Goal: Use online tool/utility: Utilize a website feature to perform a specific function

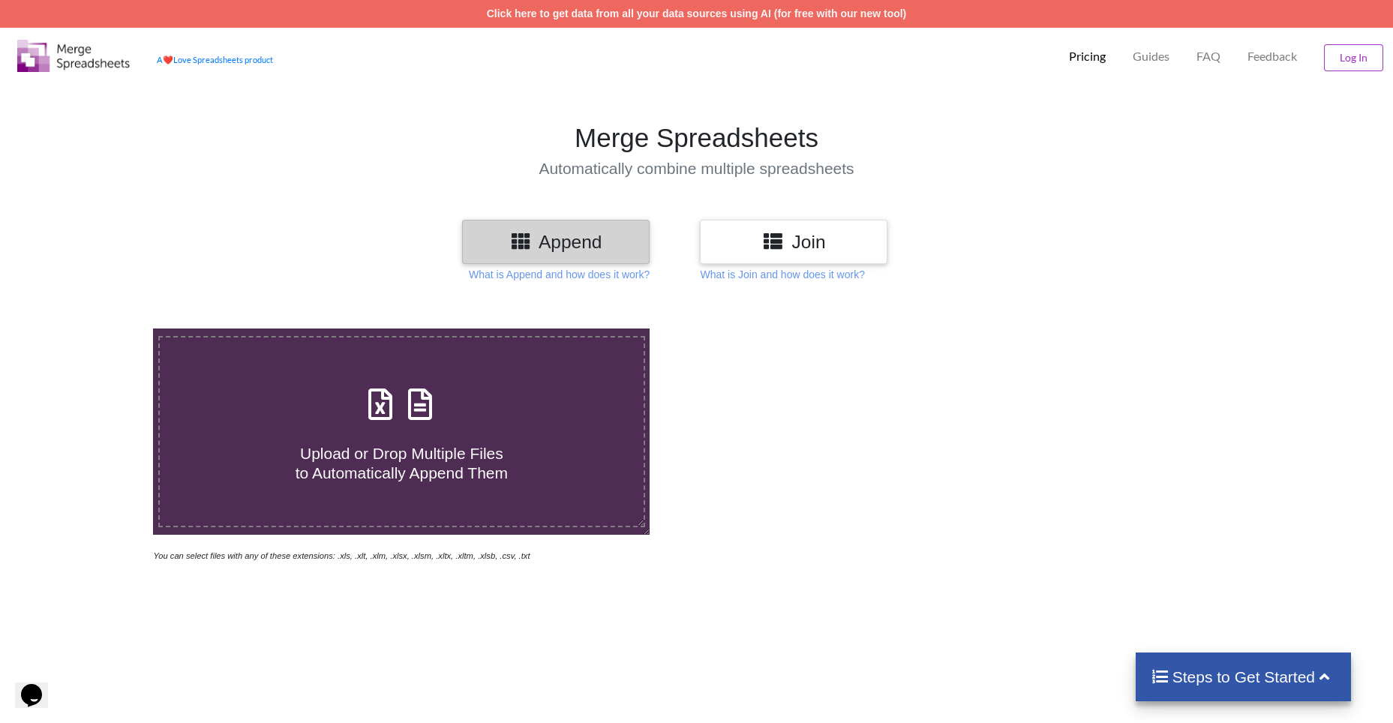
click at [555, 385] on div "Upload or Drop Multiple Files to Automatically Append Them" at bounding box center [402, 431] width 484 height 101
click at [99, 328] on input "Upload or Drop Multiple Files to Automatically Append Them" at bounding box center [99, 328] width 0 height 0
type input "C:\fakepath\Expluatatsia_i_obsluzhivanie_EO_112.xlsx"
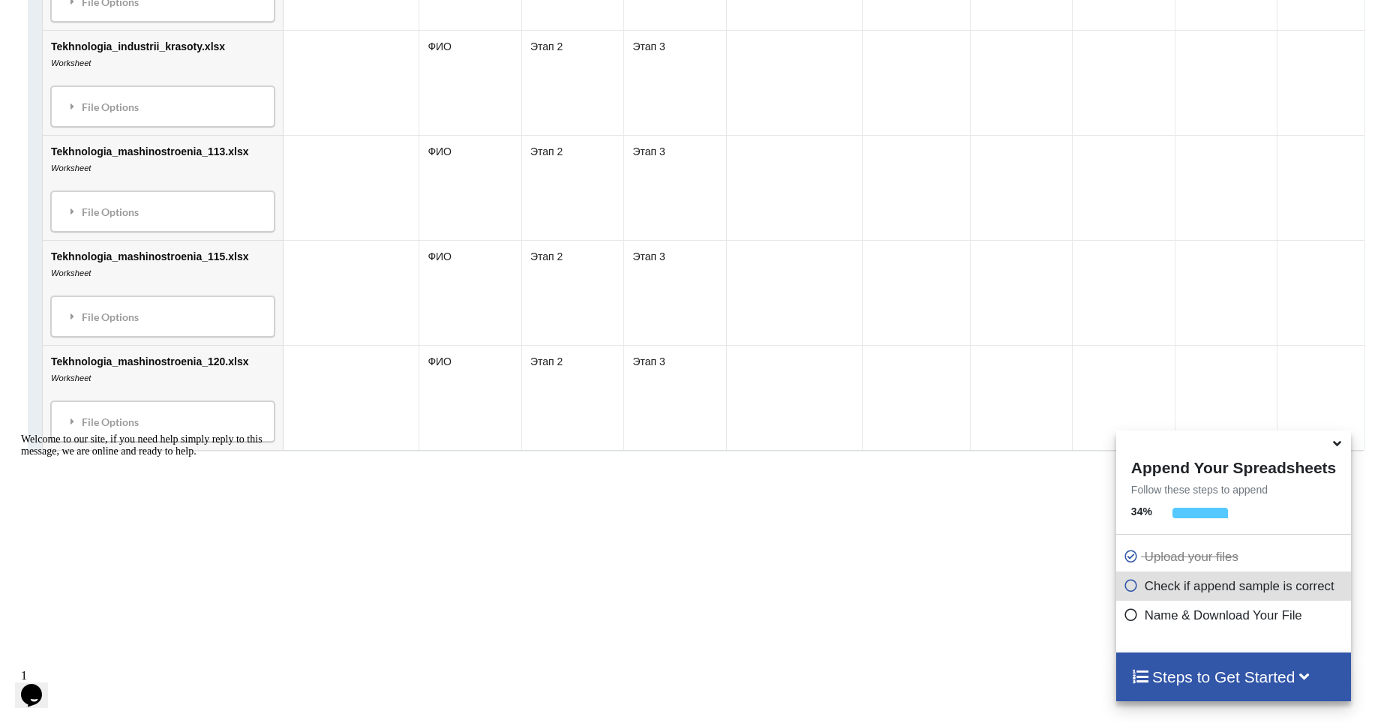
scroll to position [2583, 0]
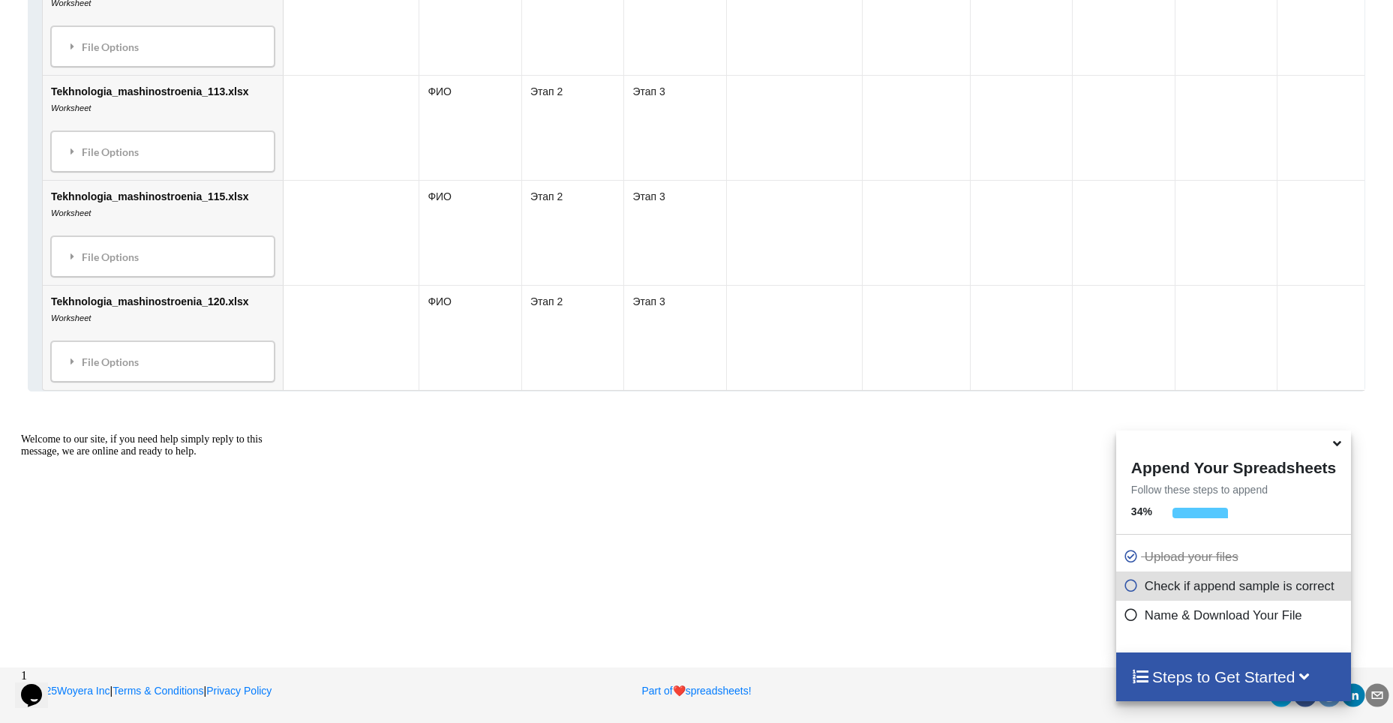
click at [1337, 443] on icon at bounding box center [1337, 440] width 16 height 13
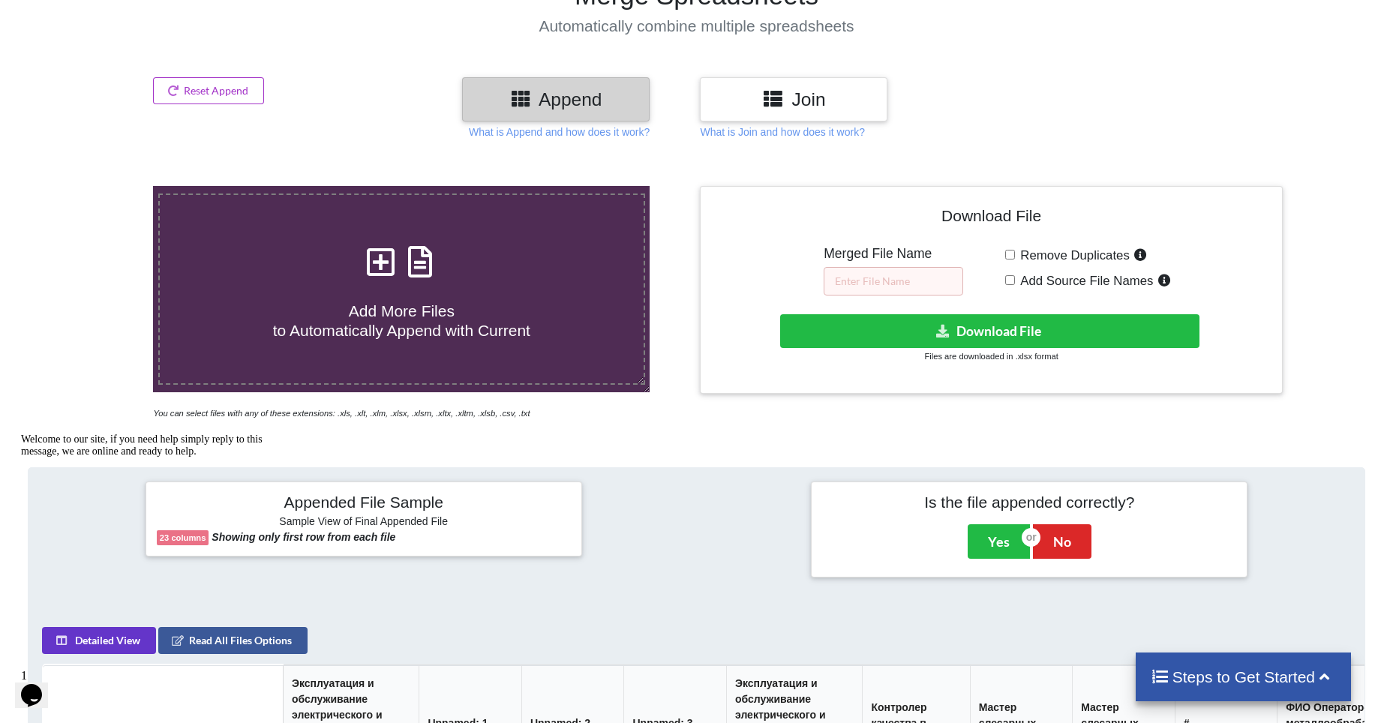
scroll to position [0, 0]
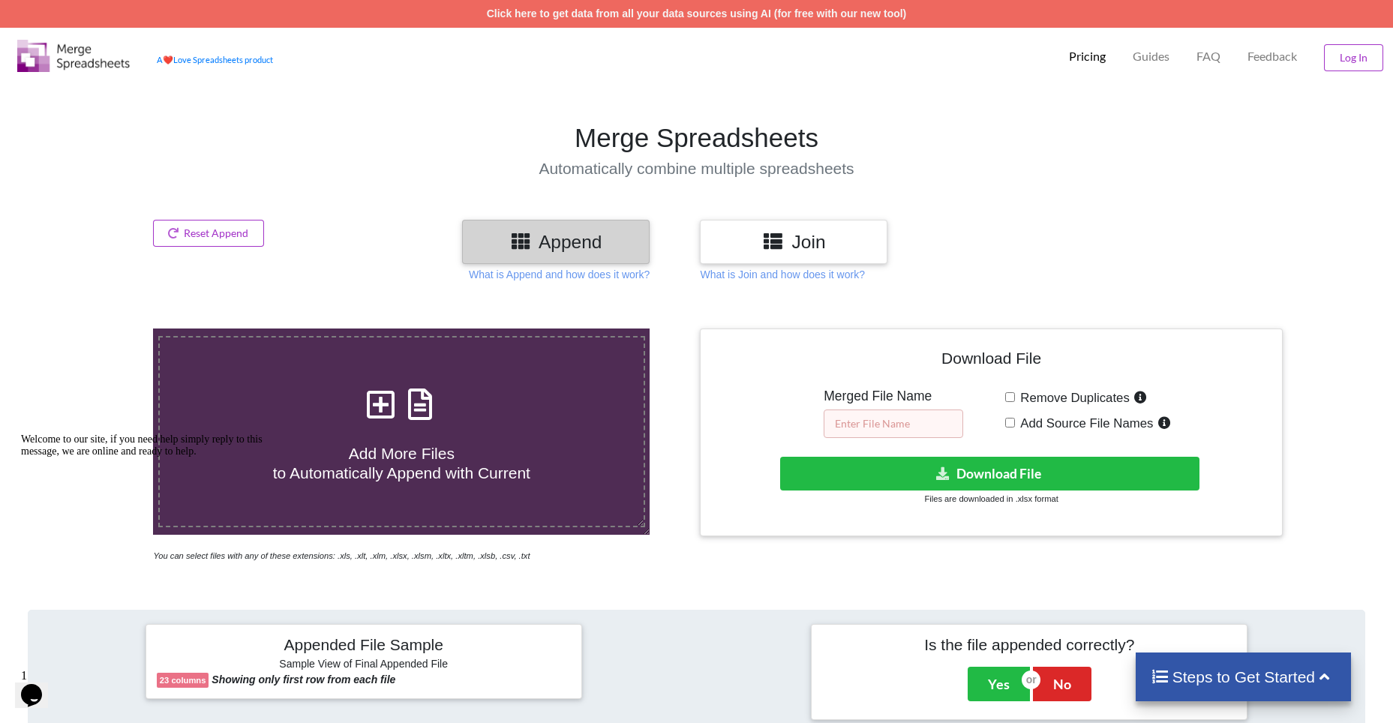
click at [913, 427] on input "text" at bounding box center [892, 423] width 139 height 28
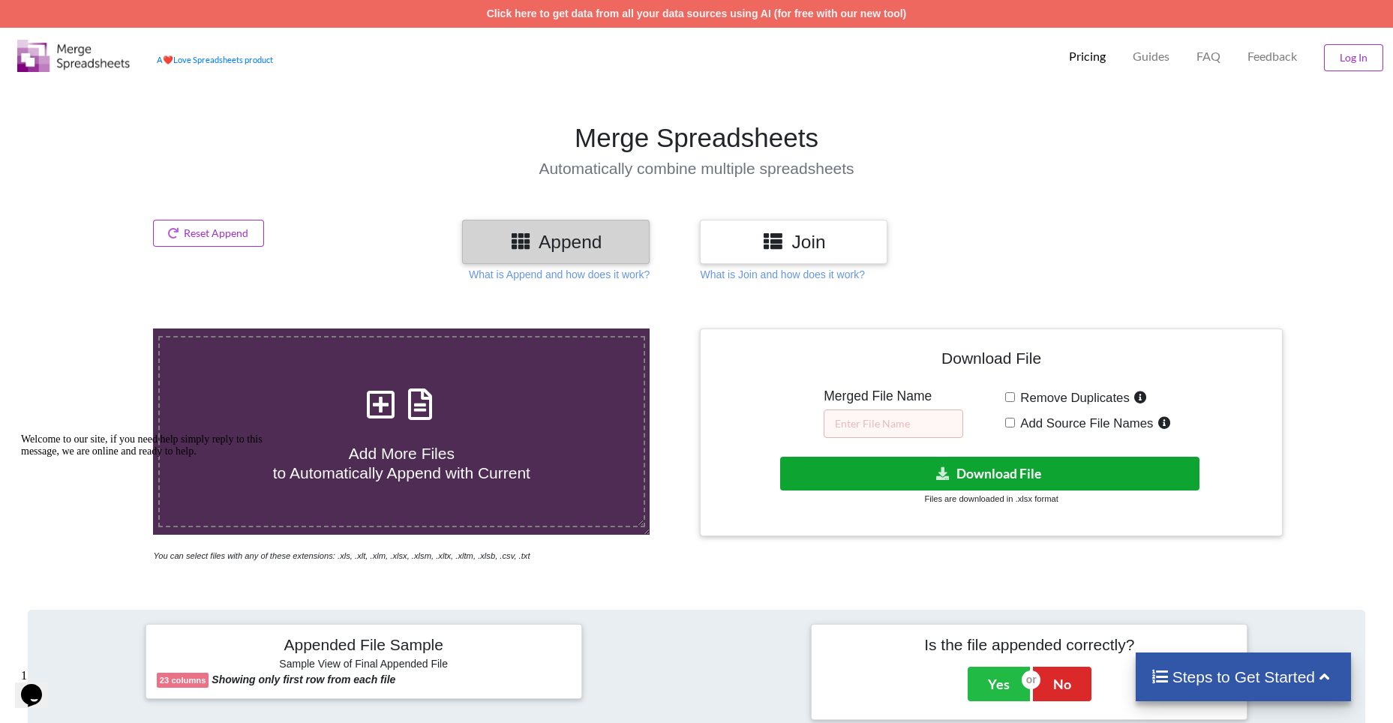
click at [898, 463] on button "Download File" at bounding box center [990, 474] width 420 height 34
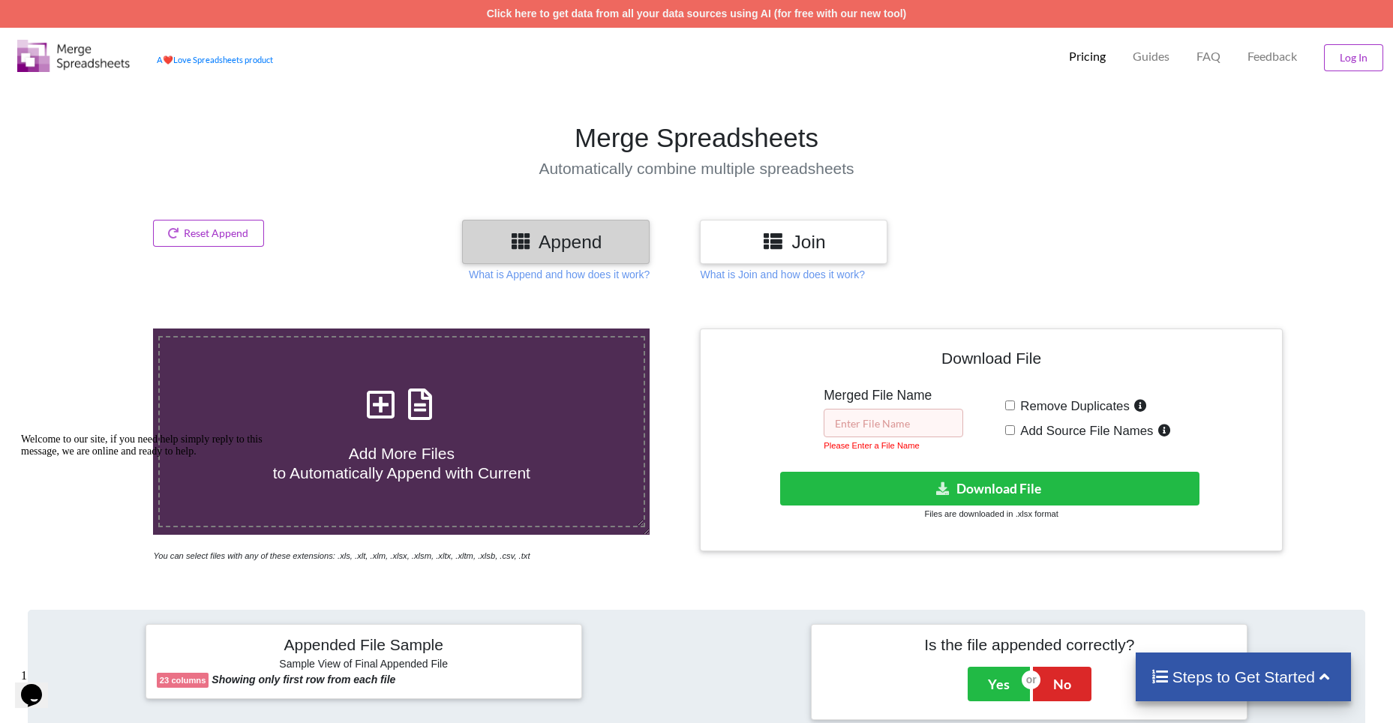
click at [879, 421] on input "text" at bounding box center [892, 423] width 139 height 28
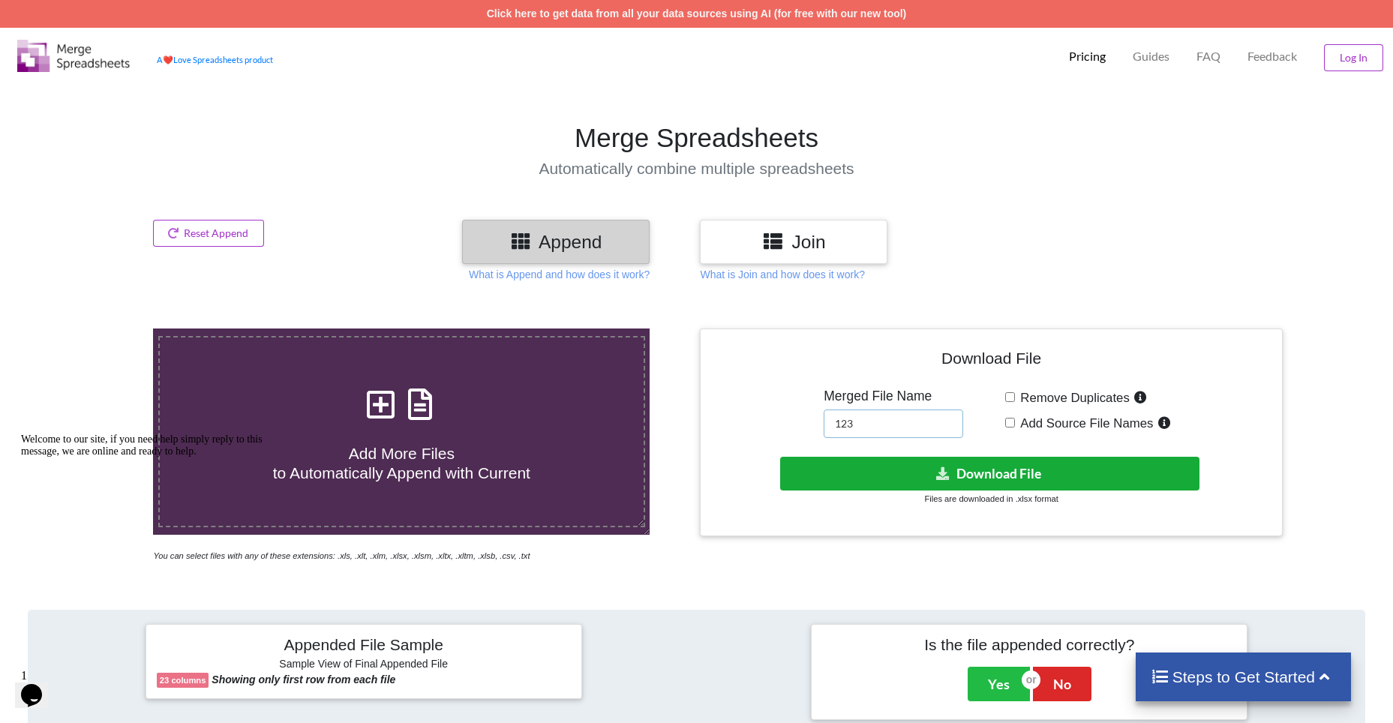
type input "123"
click at [912, 472] on button "Download File" at bounding box center [990, 474] width 420 height 34
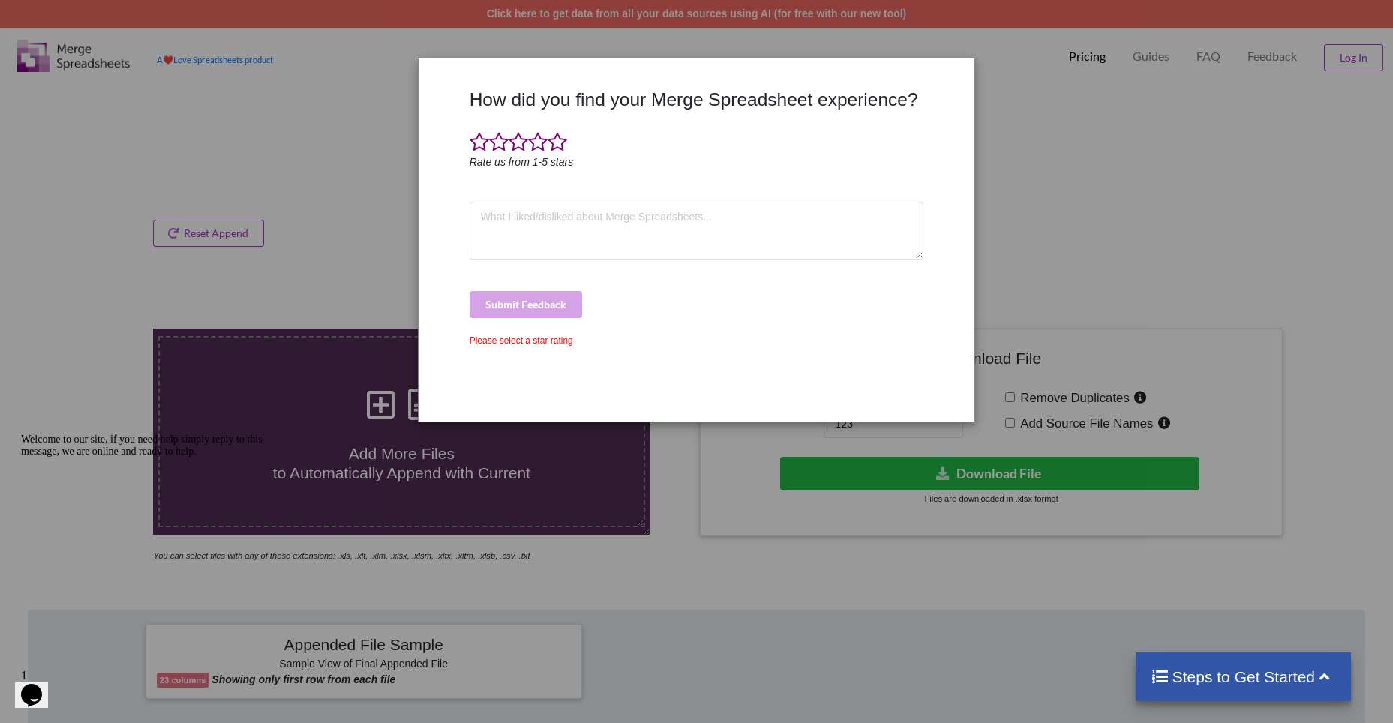
click at [1167, 115] on div "How did you find your Merge Spreadsheet experience? Rate us from 1-5 stars Subm…" at bounding box center [696, 361] width 1393 height 723
